Goal: Obtain resource: Download file/media

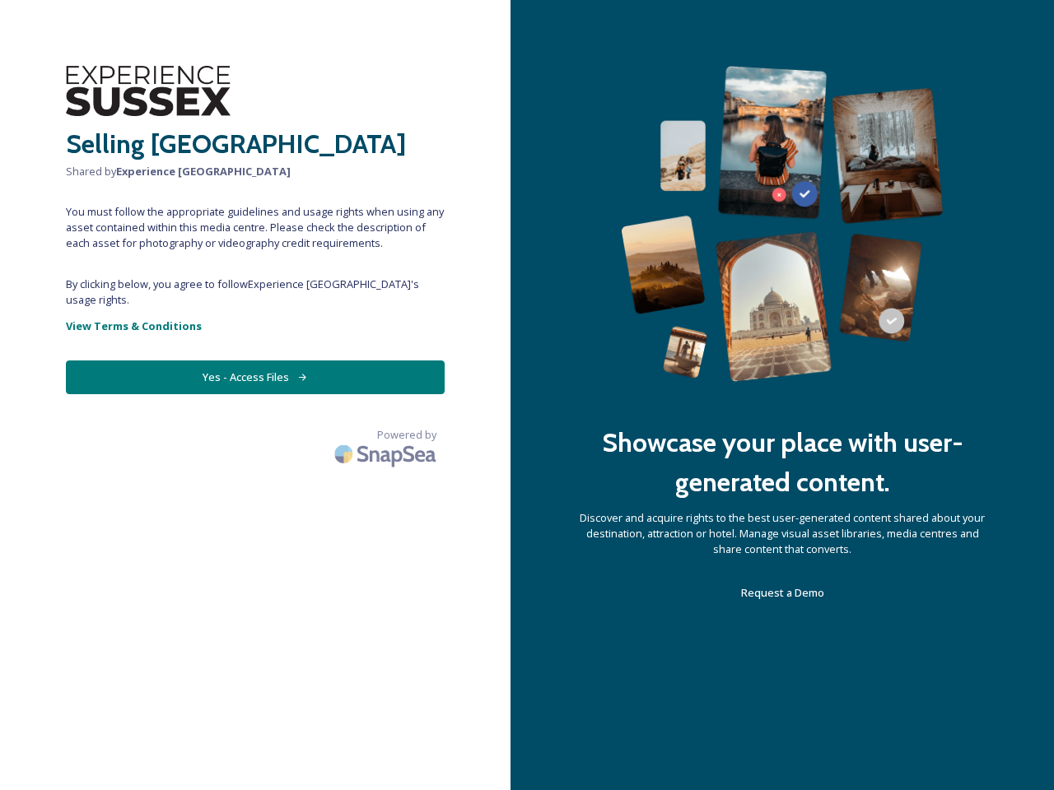
click at [527, 395] on div "Showcase your place with user-generated content. Discover and acquire rights to…" at bounding box center [781, 395] width 543 height 790
click at [255, 361] on button "Yes - Access Files" at bounding box center [255, 378] width 379 height 34
click at [387, 435] on img at bounding box center [386, 454] width 115 height 39
click at [527, 395] on div "Showcase your place with user-generated content. Discover and acquire rights to…" at bounding box center [781, 395] width 543 height 790
